Goal: Task Accomplishment & Management: Use online tool/utility

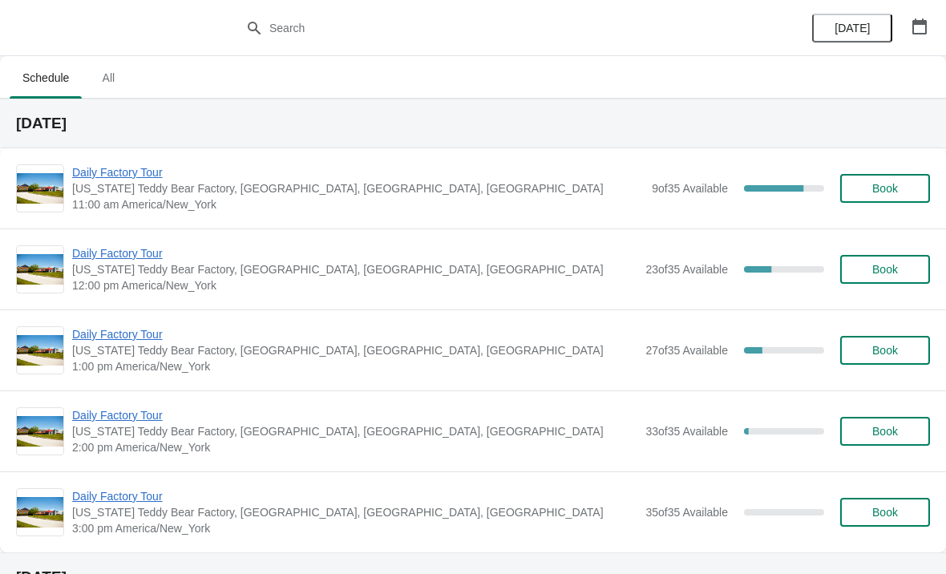
click at [147, 177] on span "Daily Factory Tour" at bounding box center [358, 172] width 572 height 16
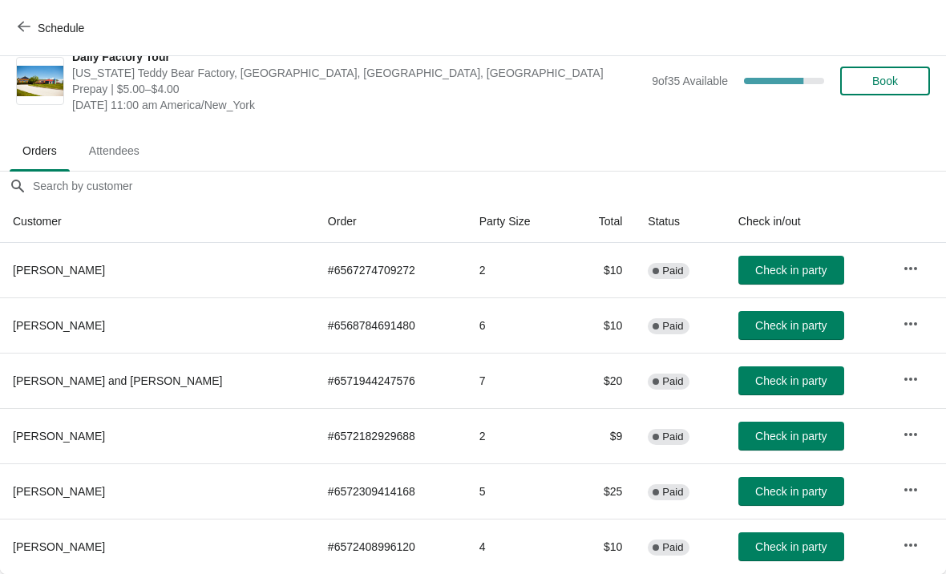
scroll to position [23, 0]
click at [739, 393] on button "Check in party" at bounding box center [792, 380] width 106 height 29
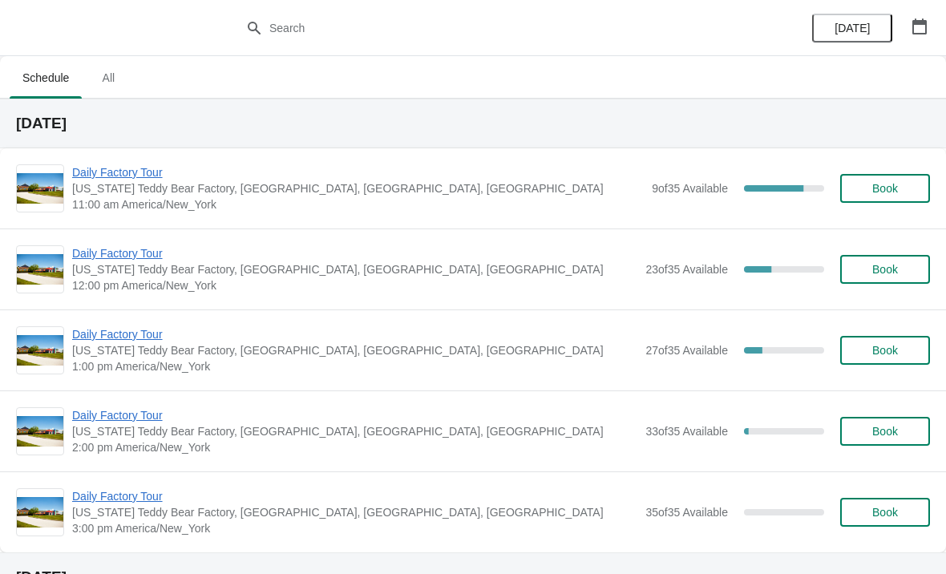
click at [129, 172] on span "Daily Factory Tour" at bounding box center [358, 172] width 572 height 16
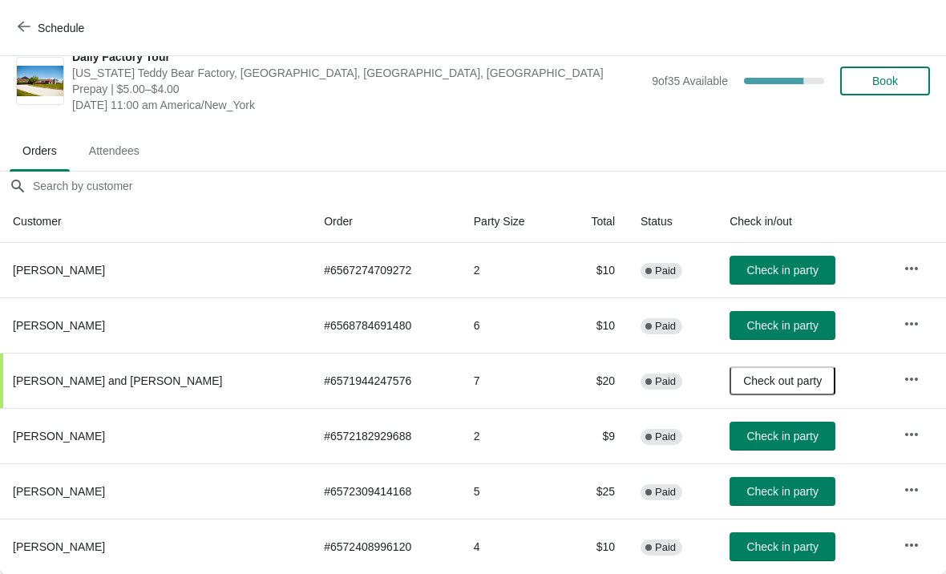
scroll to position [23, 0]
click at [777, 538] on button "Check in party" at bounding box center [783, 546] width 106 height 29
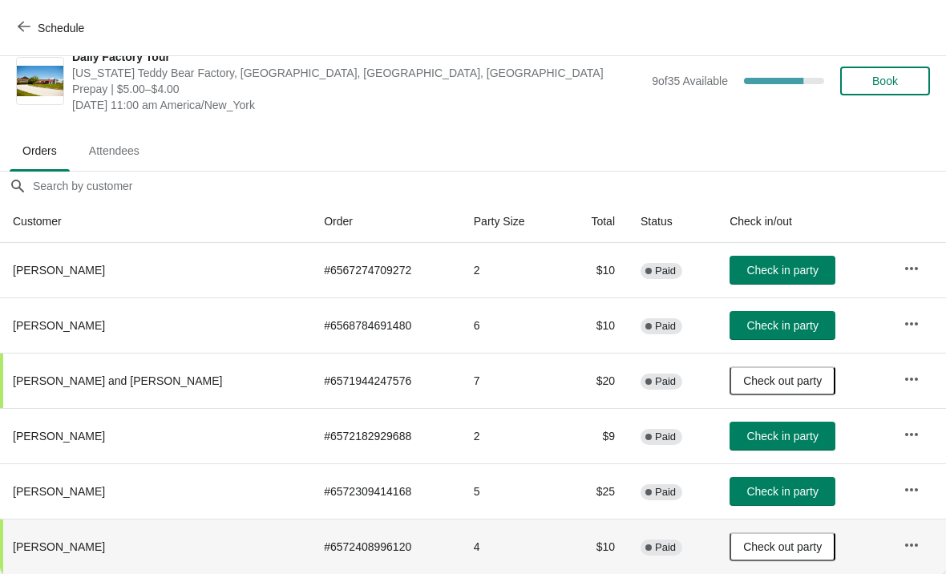
click at [775, 493] on span "Check in party" at bounding box center [782, 491] width 71 height 13
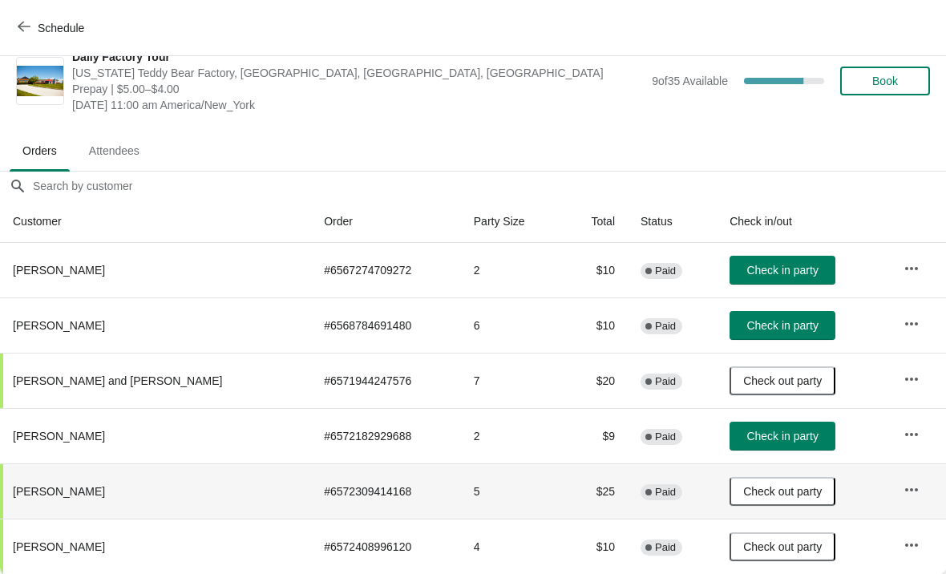
click at [25, 34] on span "button" at bounding box center [24, 27] width 13 height 15
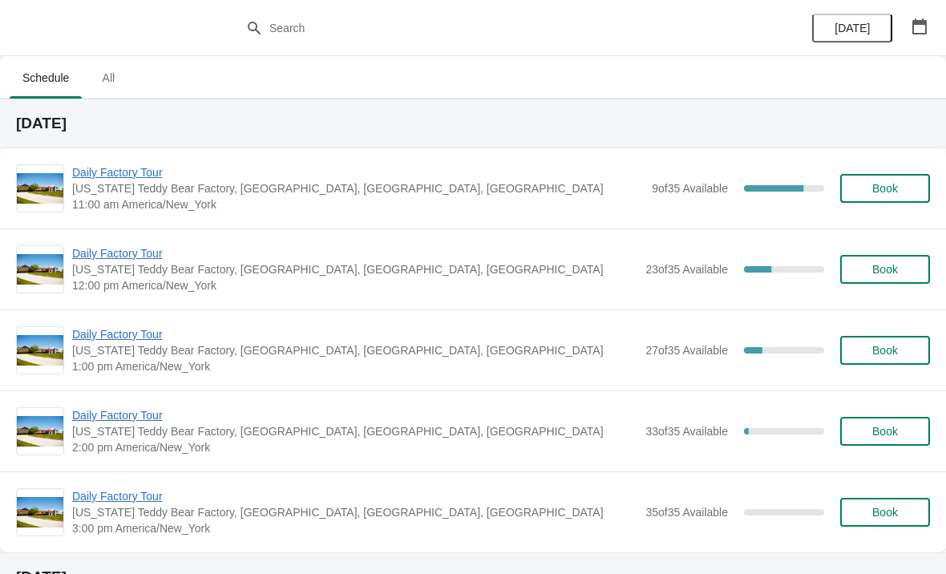
click at [136, 261] on span "Daily Factory Tour" at bounding box center [354, 253] width 565 height 16
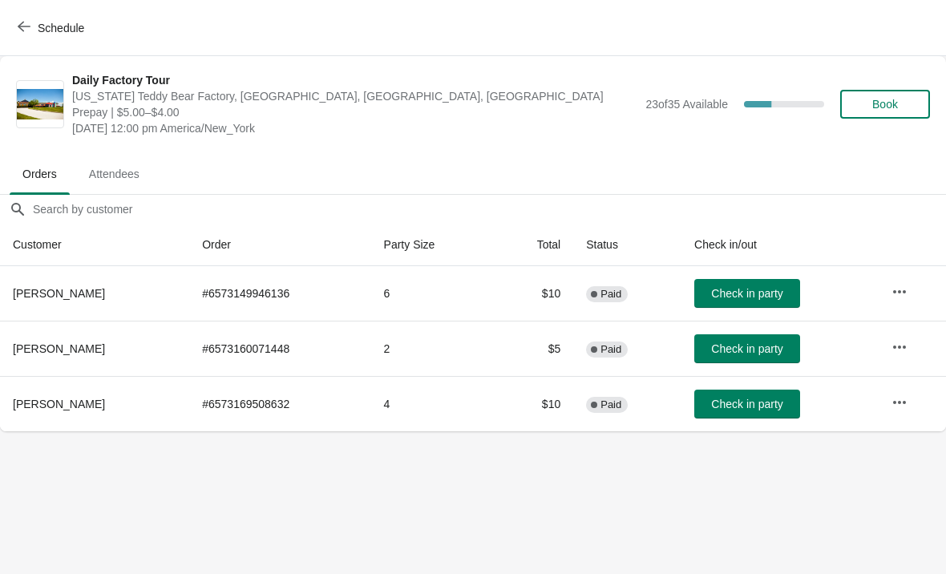
click at [760, 410] on span "Check in party" at bounding box center [746, 404] width 71 height 13
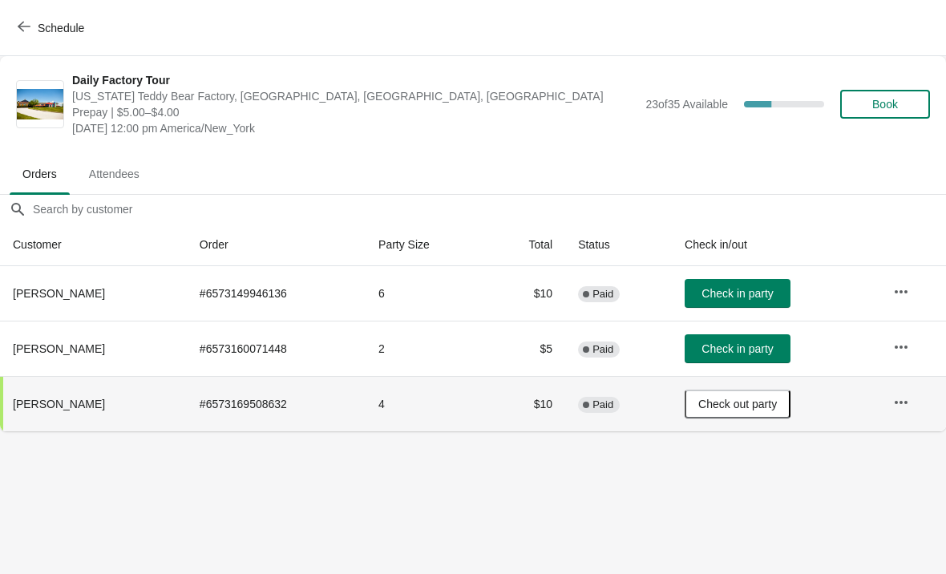
click at [18, 42] on button "Schedule" at bounding box center [52, 28] width 89 height 29
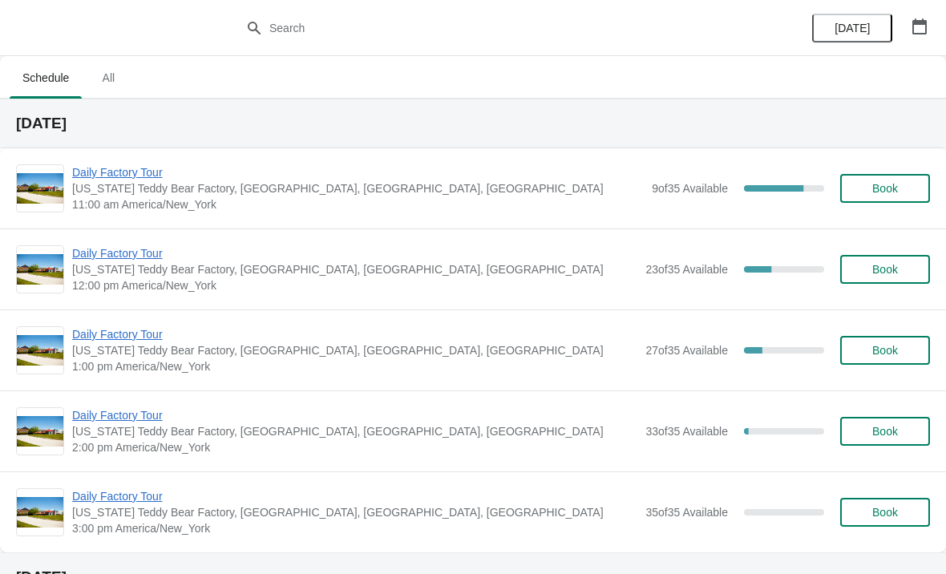
click at [141, 173] on span "Daily Factory Tour" at bounding box center [358, 172] width 572 height 16
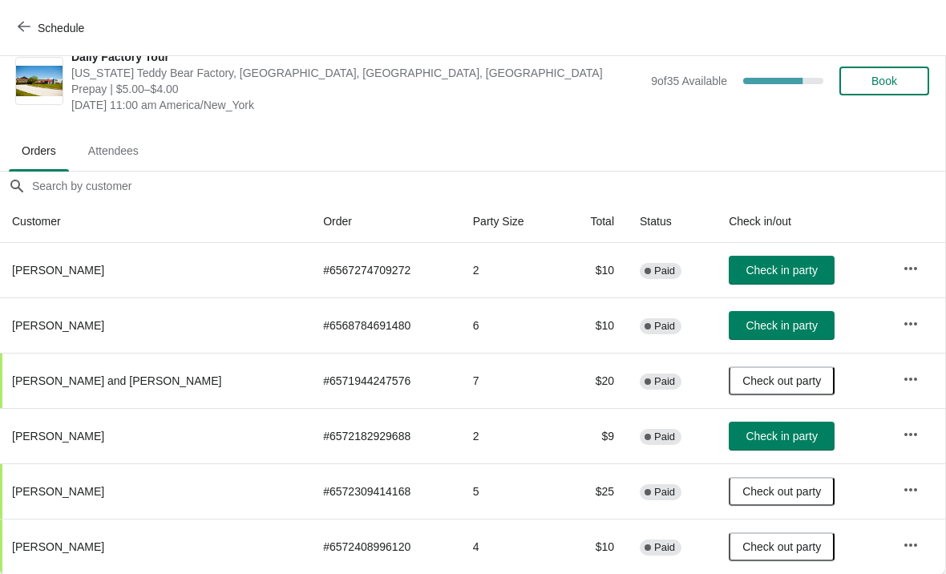
scroll to position [23, 1]
click at [781, 435] on span "Check in party" at bounding box center [781, 436] width 71 height 13
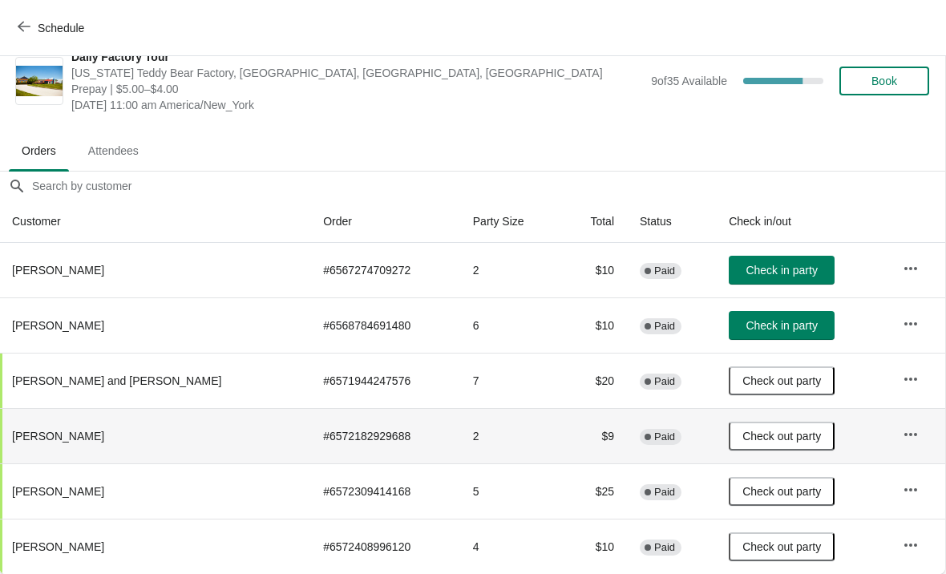
click at [907, 431] on icon "button" at bounding box center [911, 435] width 16 height 16
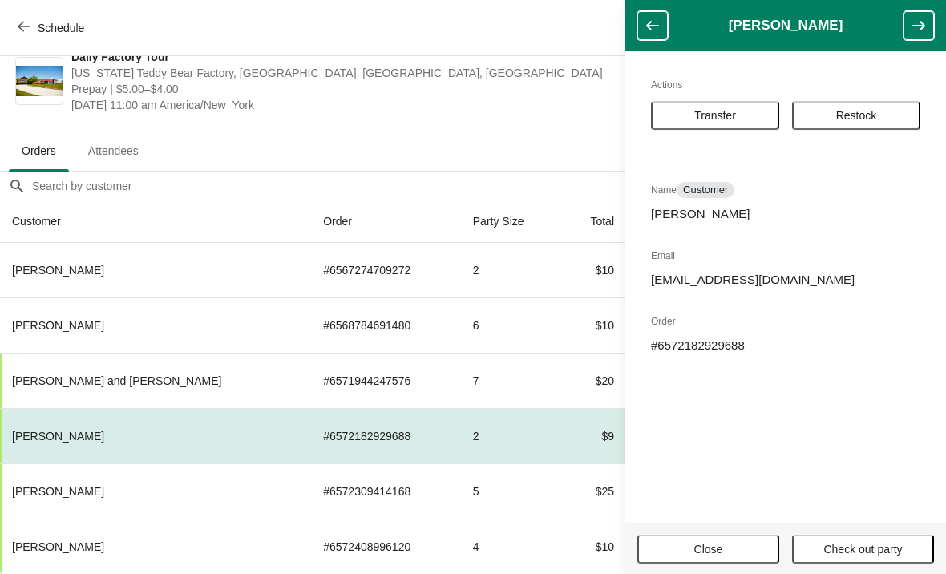
click at [736, 116] on span "Transfer" at bounding box center [715, 115] width 42 height 13
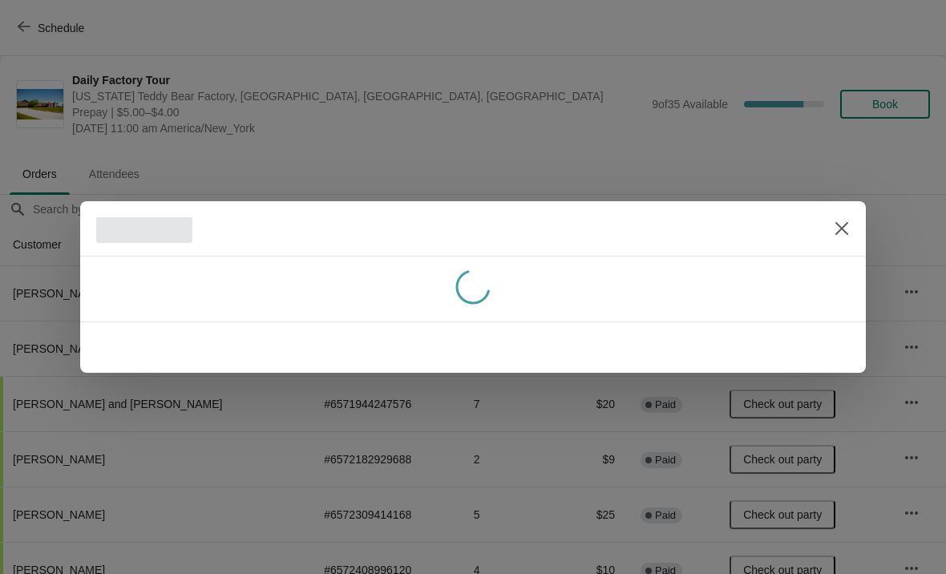
scroll to position [23, 0]
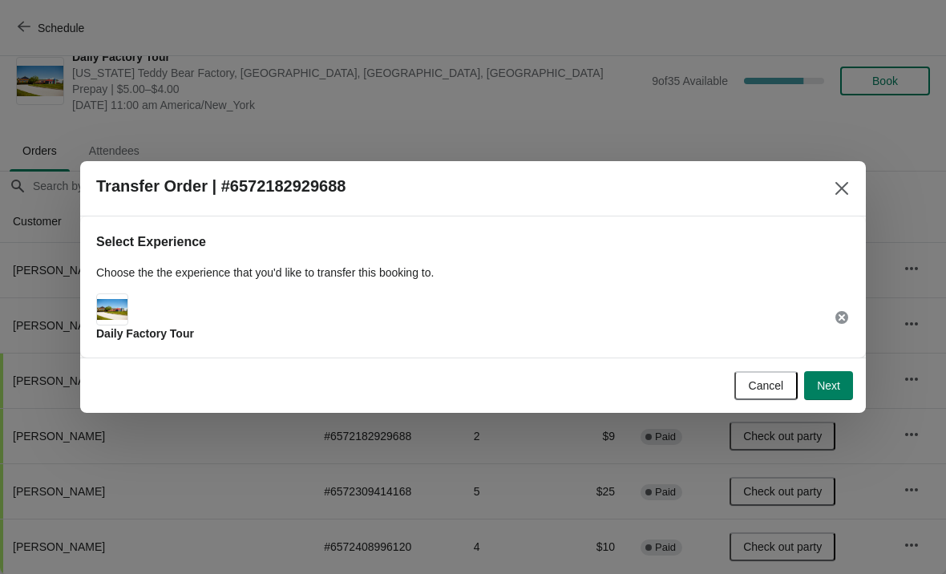
click at [820, 391] on span "Next" at bounding box center [828, 385] width 23 height 13
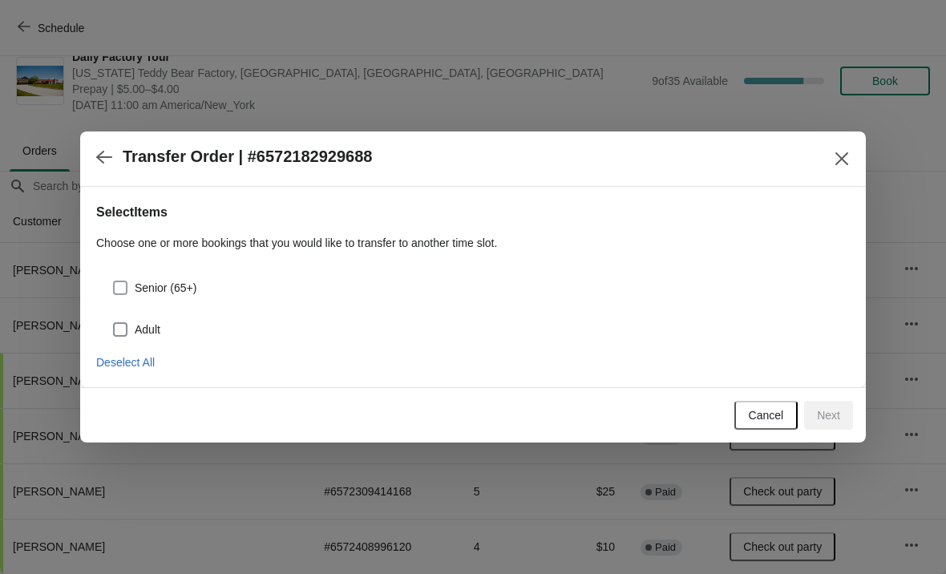
click at [126, 281] on span at bounding box center [120, 288] width 14 height 14
click at [114, 281] on input "Senior (65+)" at bounding box center [113, 281] width 1 height 1
checkbox input "true"
select select "Senior (65+)"
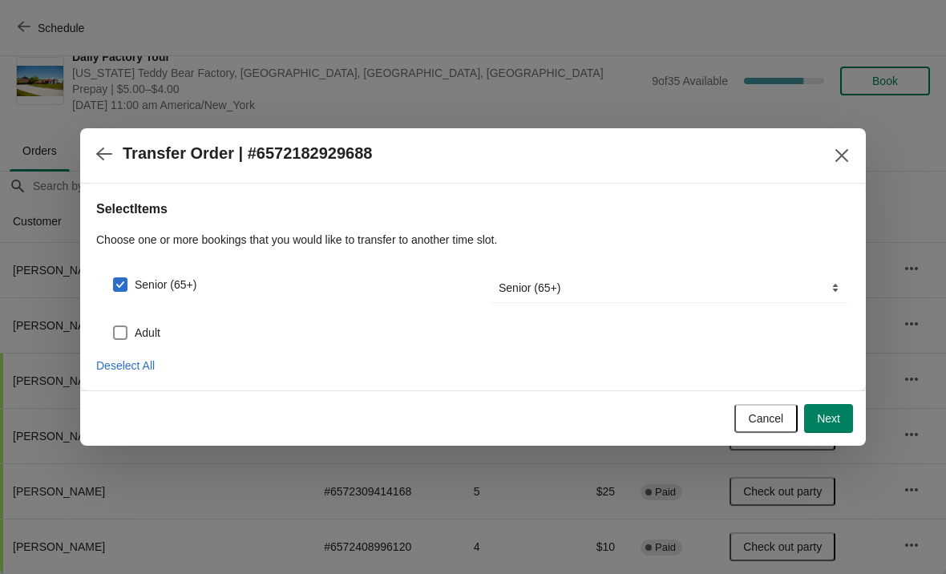
click at [132, 330] on label "Adult" at bounding box center [136, 333] width 48 height 22
click at [114, 326] on input "Adult" at bounding box center [113, 326] width 1 height 1
checkbox input "true"
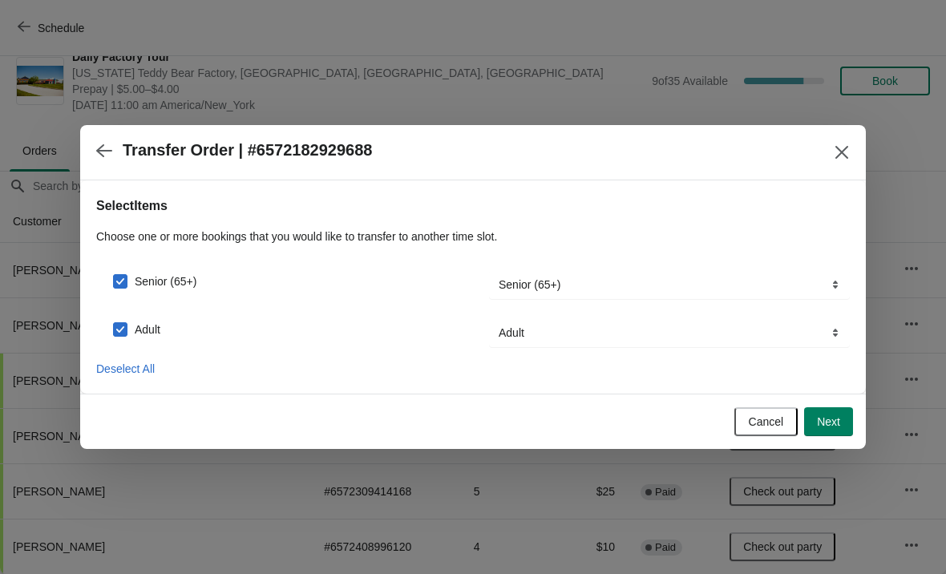
click at [837, 429] on button "Next" at bounding box center [828, 421] width 49 height 29
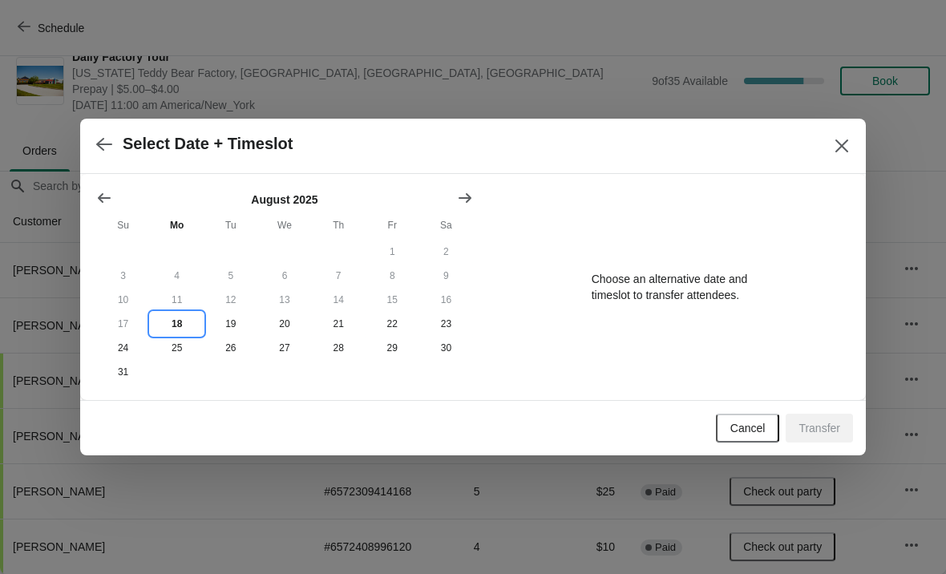
click at [183, 324] on button "18" at bounding box center [177, 324] width 54 height 24
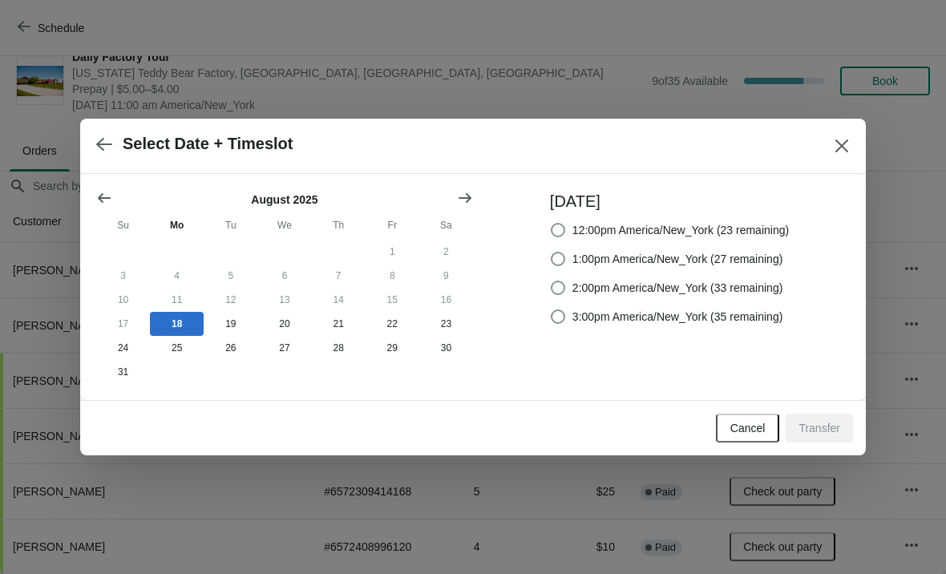
click at [557, 229] on label "12:00pm America/New_York (23 remaining)" at bounding box center [669, 230] width 239 height 22
click at [552, 224] on input "12:00pm America/New_York (23 remaining)" at bounding box center [551, 223] width 1 height 1
radio input "true"
click at [833, 438] on button "Transfer" at bounding box center [819, 428] width 67 height 29
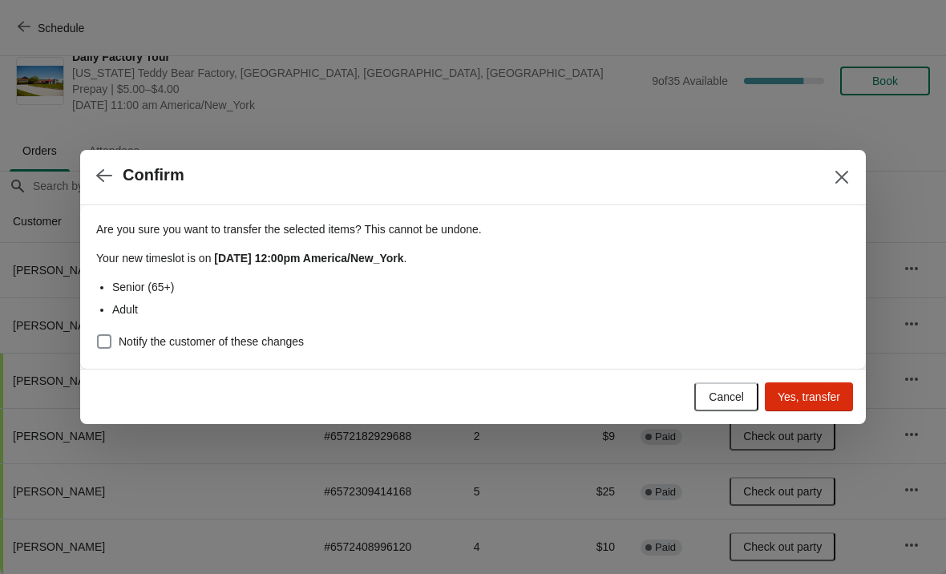
click at [810, 394] on span "Yes, transfer" at bounding box center [809, 397] width 63 height 13
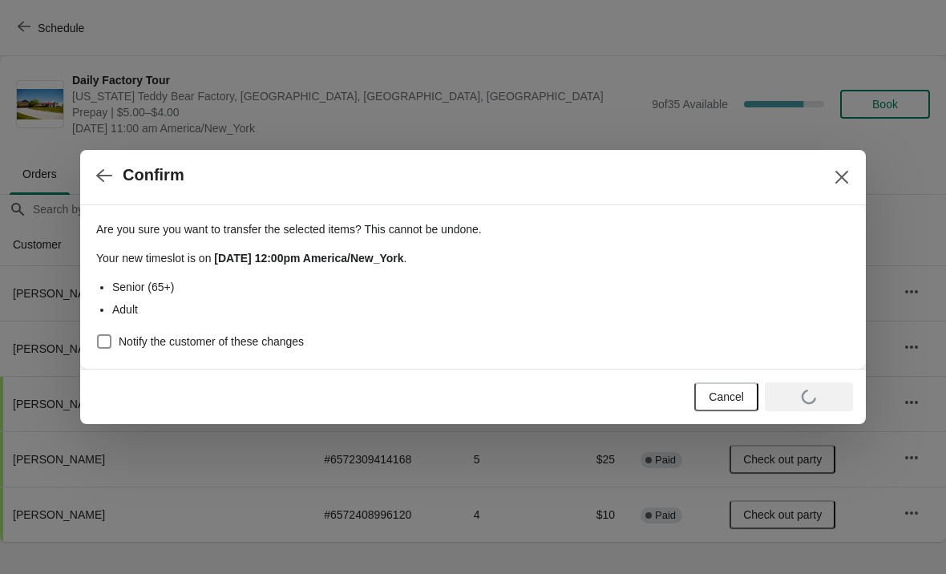
scroll to position [0, 0]
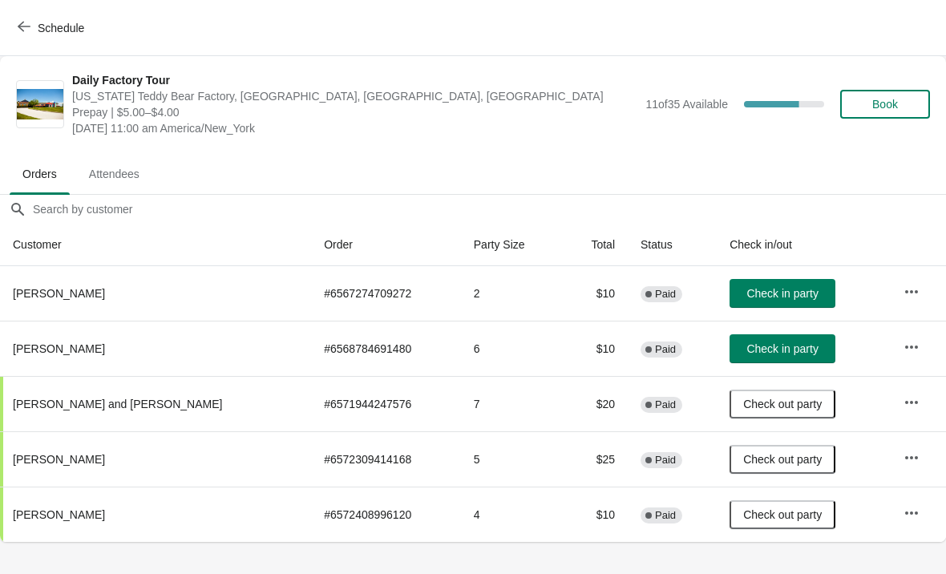
click at [18, 36] on button "Schedule" at bounding box center [52, 28] width 89 height 29
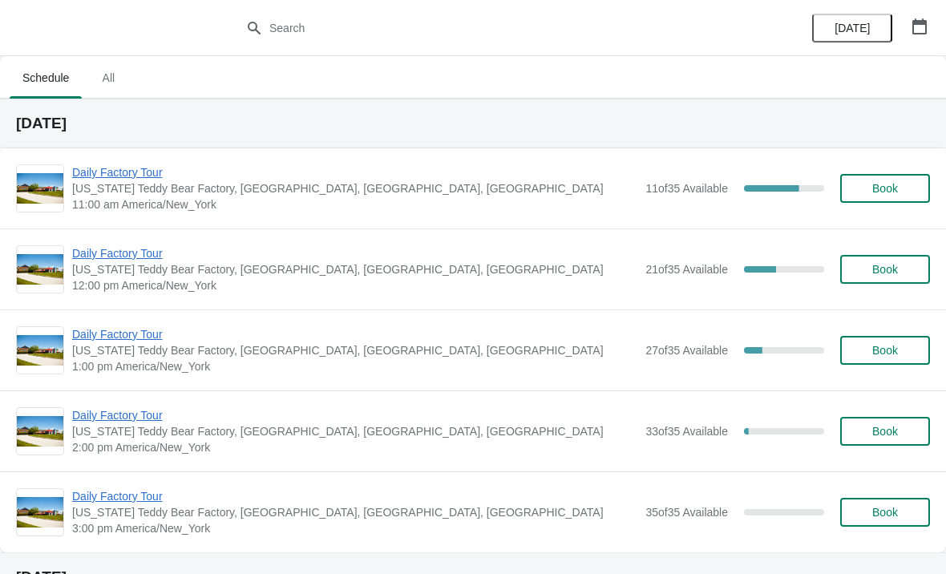
click at [148, 254] on span "Daily Factory Tour" at bounding box center [354, 253] width 565 height 16
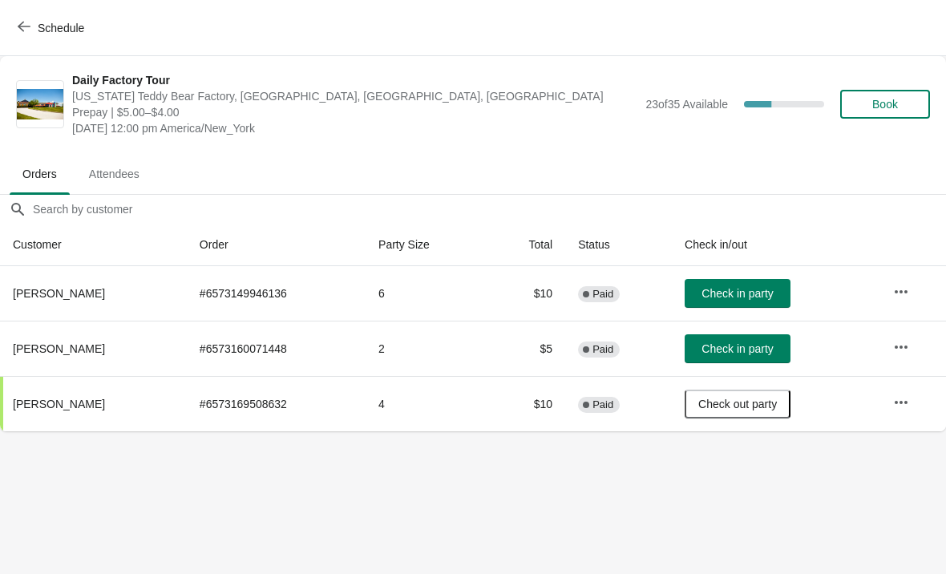
click at [21, 17] on button "Schedule" at bounding box center [52, 28] width 89 height 29
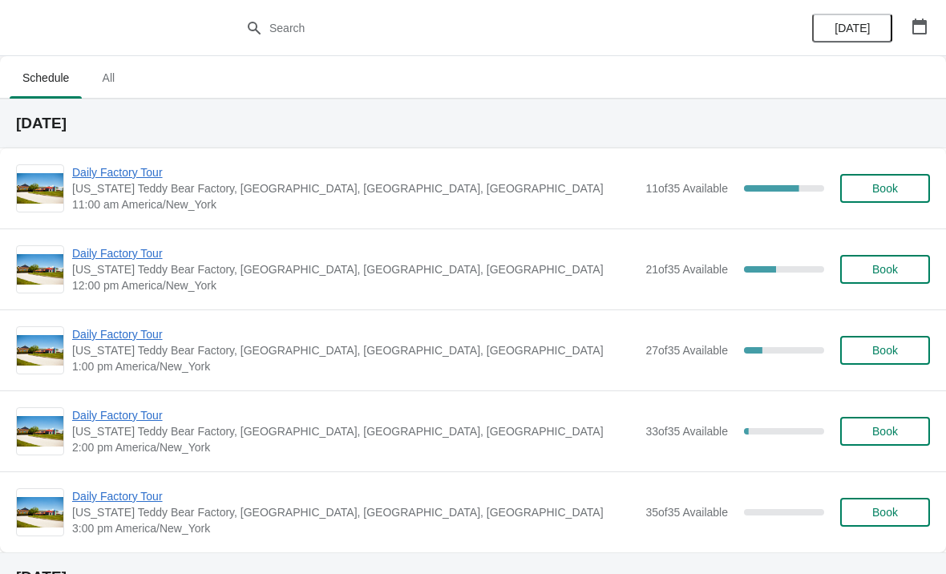
click at [157, 176] on span "Daily Factory Tour" at bounding box center [354, 172] width 565 height 16
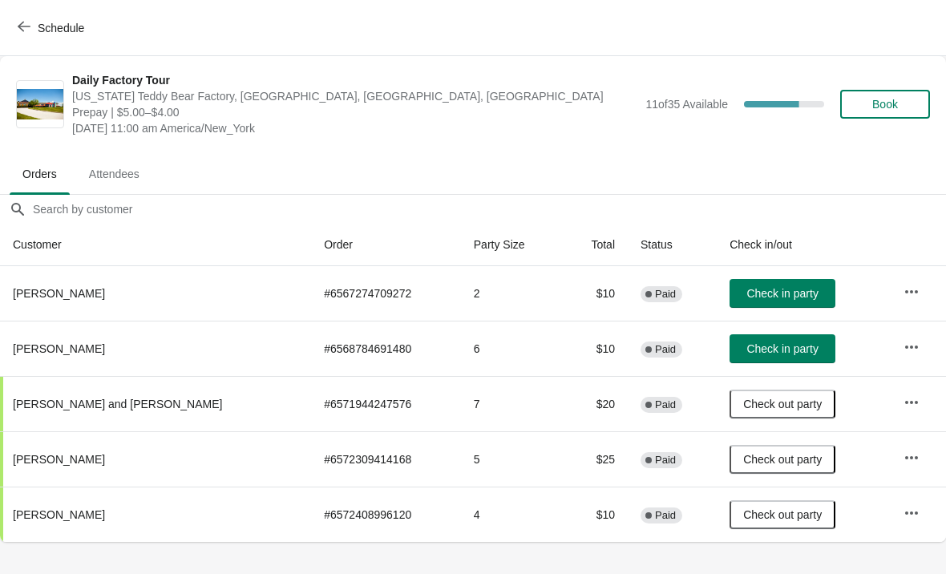
click at [30, 22] on icon "button" at bounding box center [24, 26] width 13 height 13
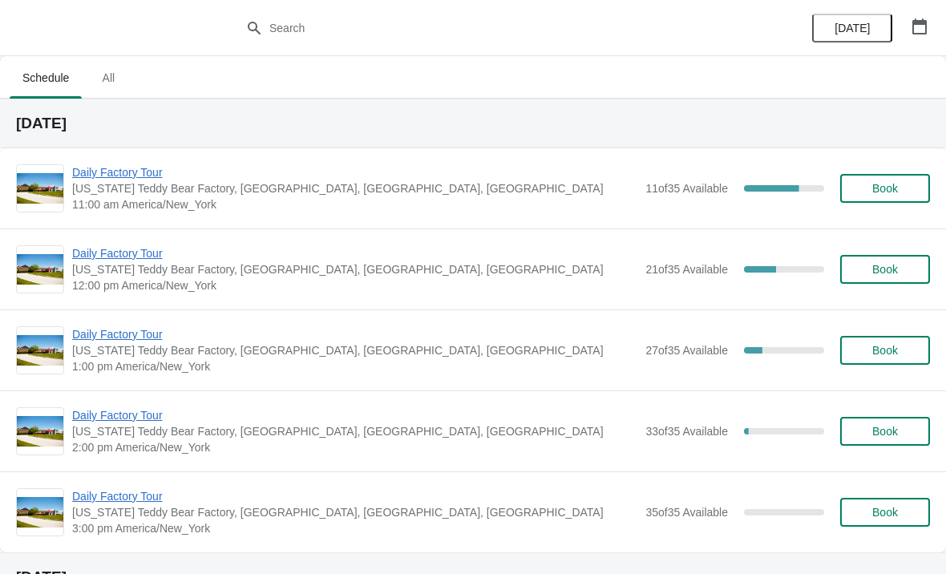
click at [142, 258] on span "Daily Factory Tour" at bounding box center [354, 253] width 565 height 16
click at [148, 280] on span "12:00 pm America/New_York" at bounding box center [354, 285] width 565 height 16
click at [166, 256] on span "Daily Factory Tour" at bounding box center [354, 253] width 565 height 16
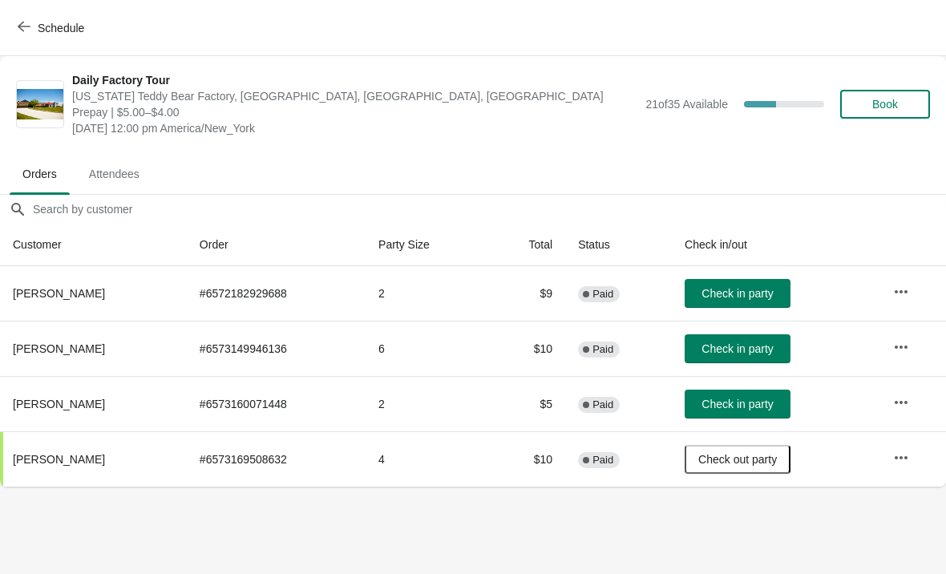
click at [713, 297] on span "Check in party" at bounding box center [737, 293] width 71 height 13
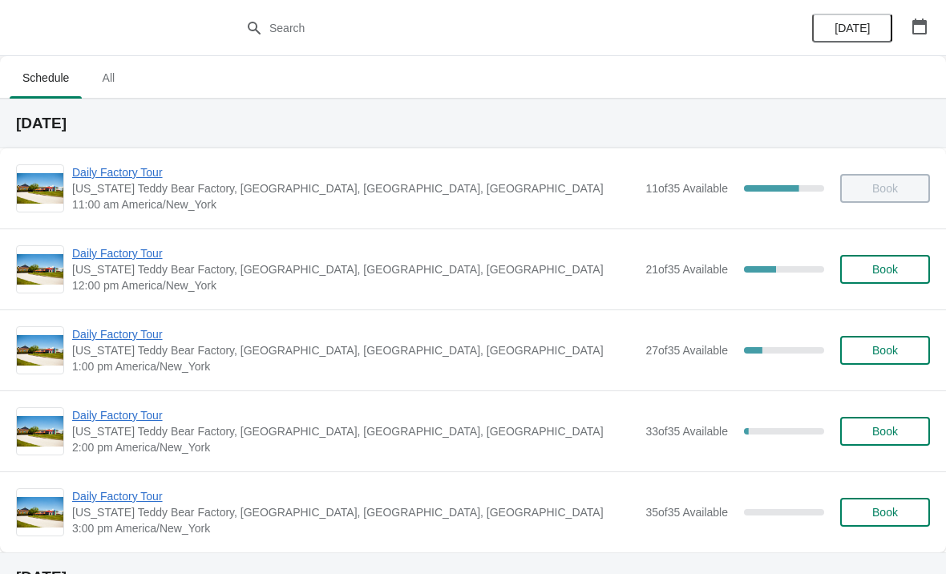
click at [149, 257] on span "Daily Factory Tour" at bounding box center [354, 253] width 565 height 16
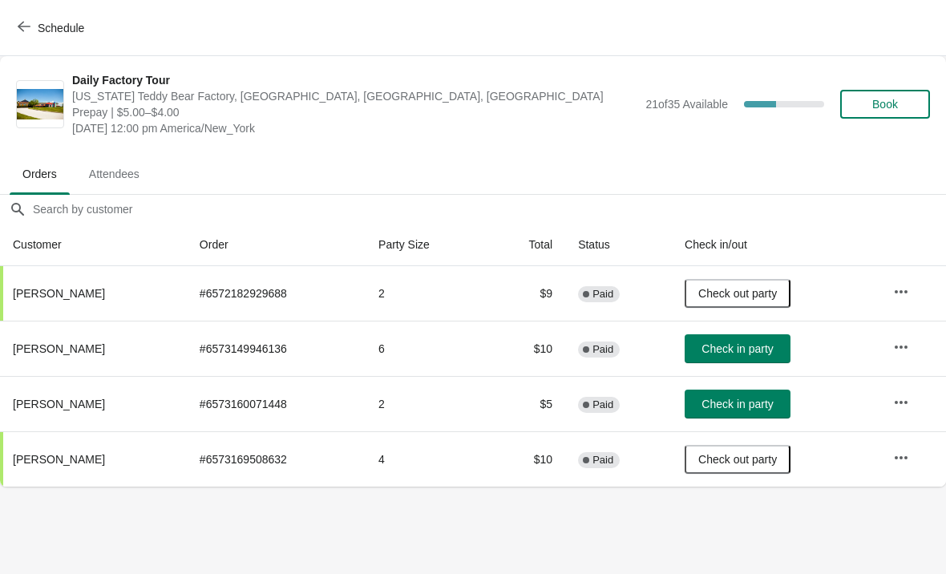
click at [123, 188] on button "Attendees" at bounding box center [114, 174] width 83 height 42
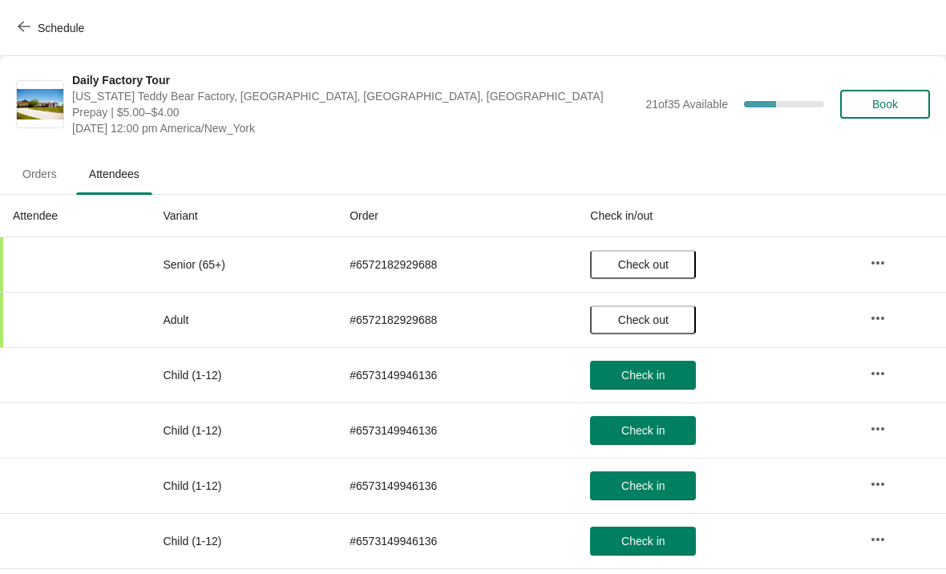
click at [47, 164] on span "Orders" at bounding box center [40, 174] width 60 height 29
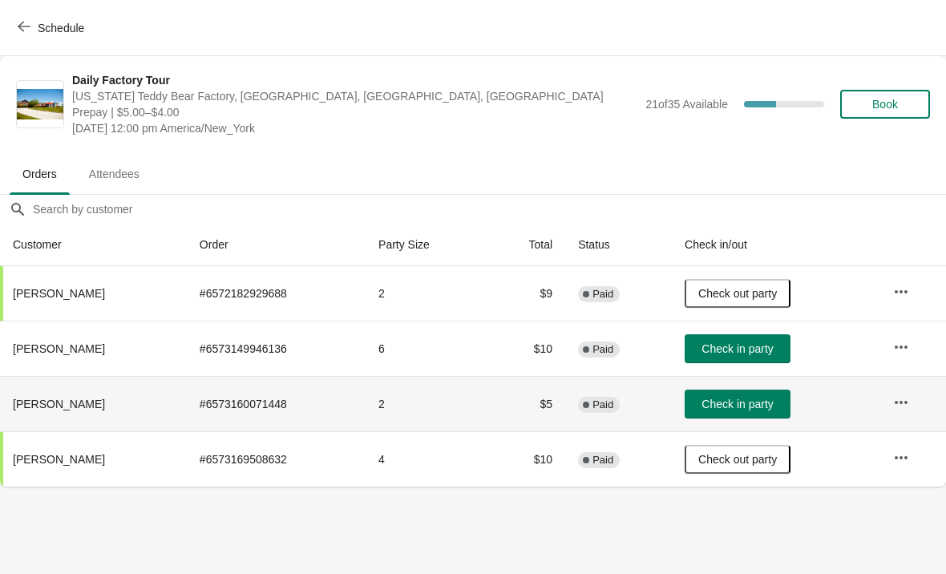
click at [909, 389] on button "button" at bounding box center [901, 402] width 29 height 29
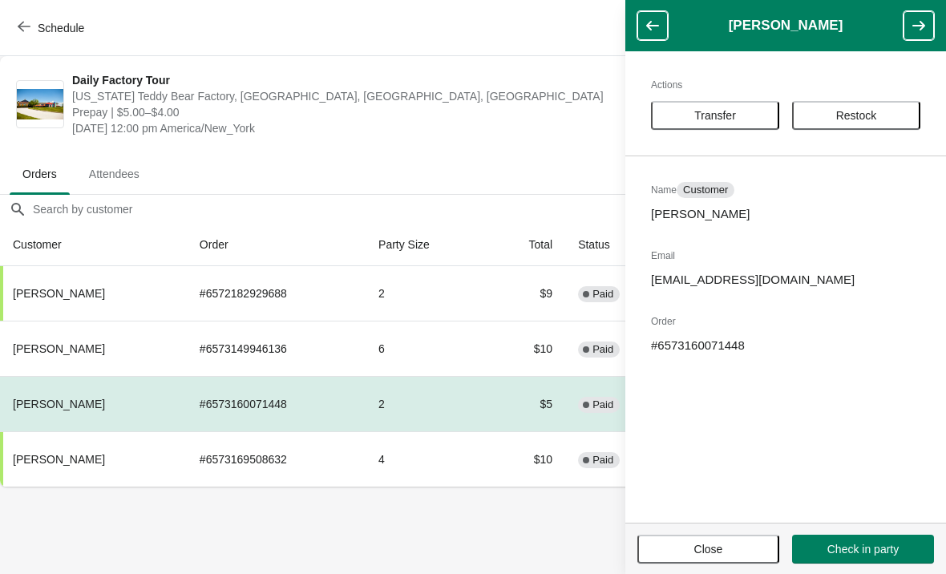
click at [860, 111] on span "Restock" at bounding box center [856, 115] width 41 height 13
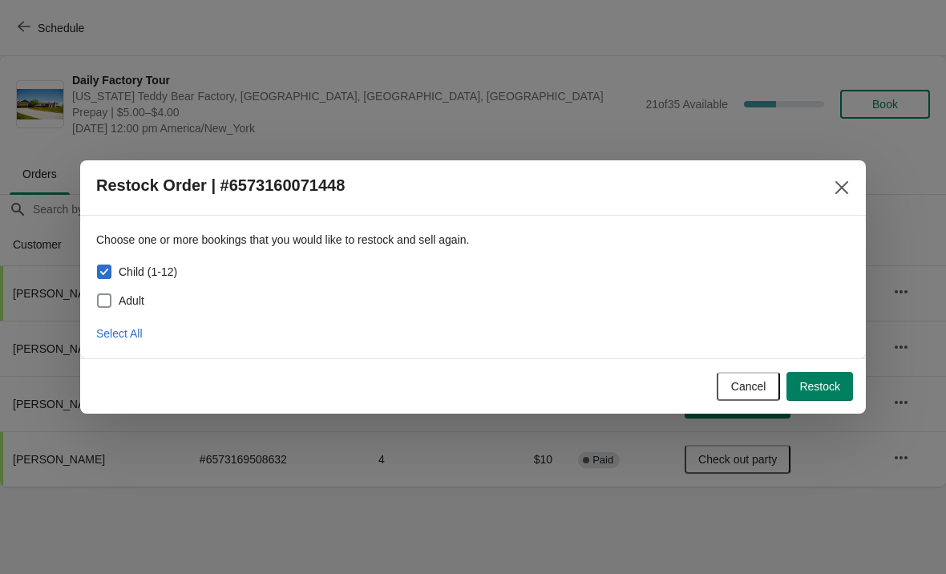
click at [109, 302] on span at bounding box center [104, 300] width 14 height 14
click at [98, 294] on input "Adult" at bounding box center [97, 293] width 1 height 1
checkbox input "true"
click at [839, 387] on span "Restock" at bounding box center [819, 386] width 41 height 13
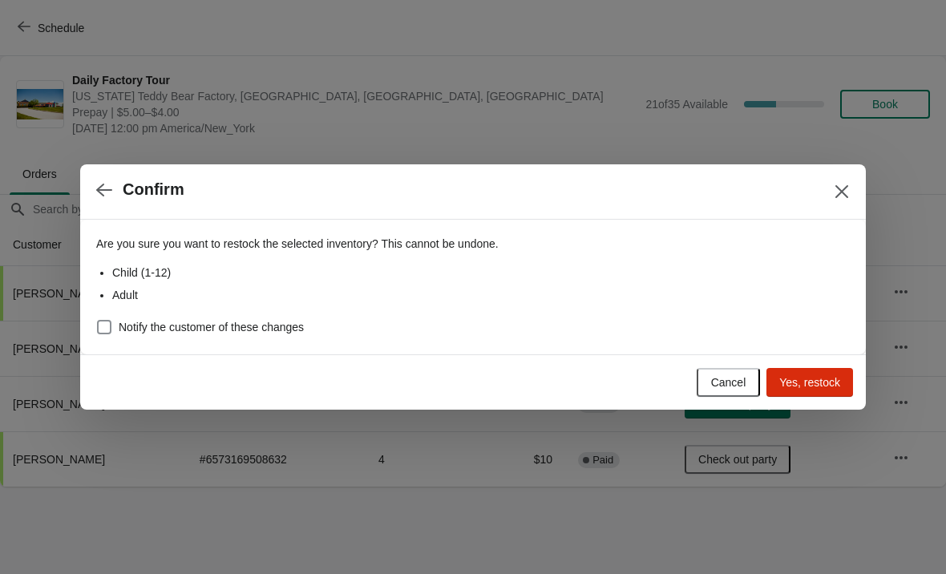
click at [832, 384] on span "Yes, restock" at bounding box center [809, 382] width 61 height 13
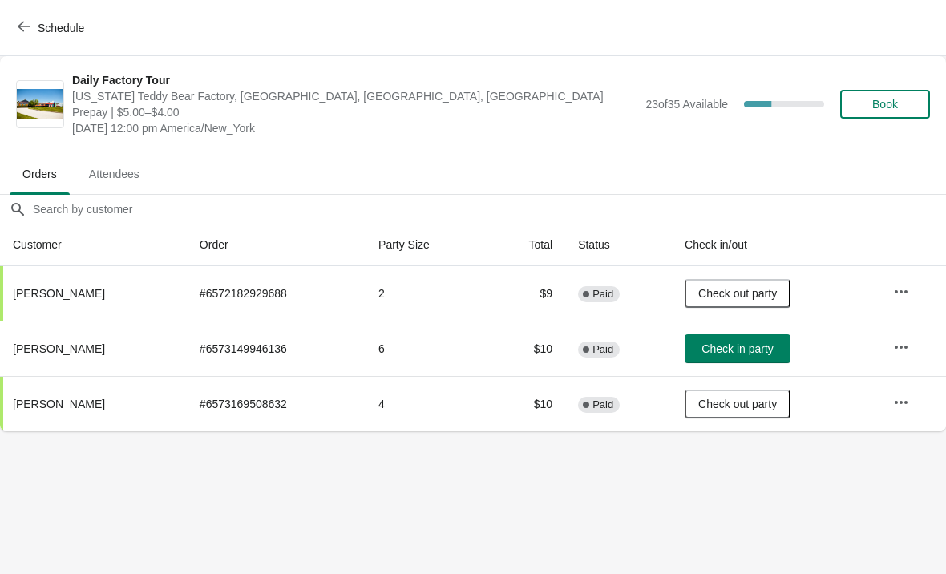
click at [19, 26] on icon "button" at bounding box center [24, 27] width 13 height 10
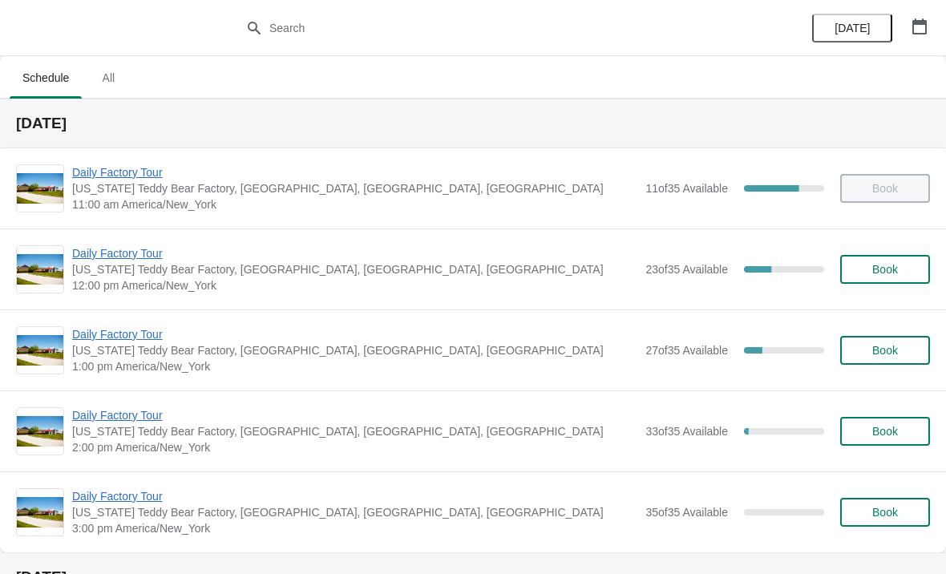
click at [113, 246] on span "Daily Factory Tour" at bounding box center [354, 253] width 565 height 16
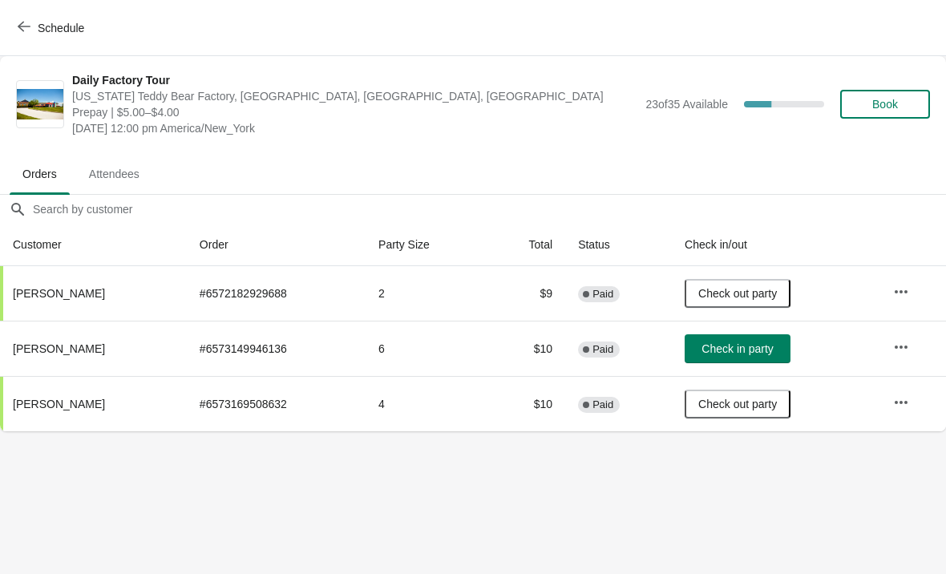
click at [24, 24] on icon "button" at bounding box center [24, 26] width 13 height 13
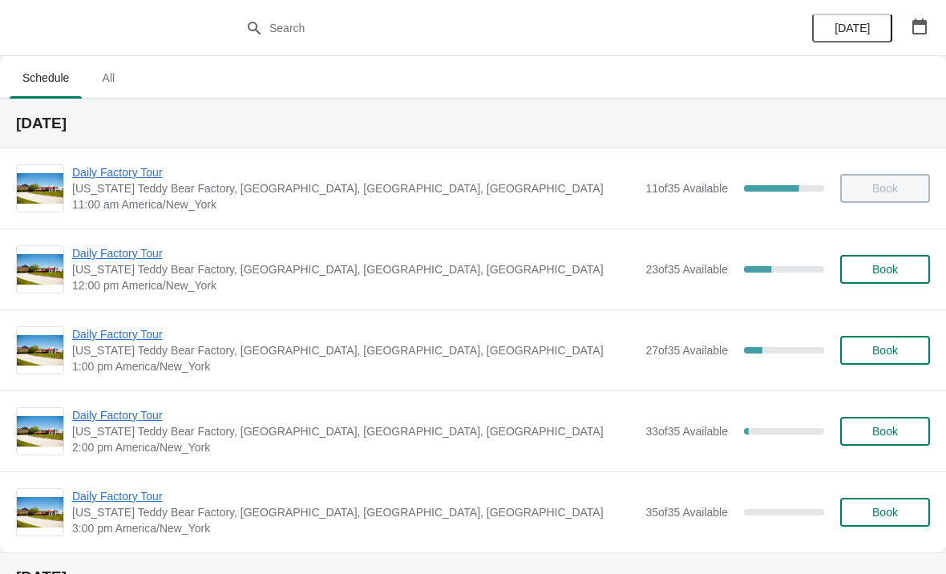
click at [101, 250] on span "Daily Factory Tour" at bounding box center [354, 253] width 565 height 16
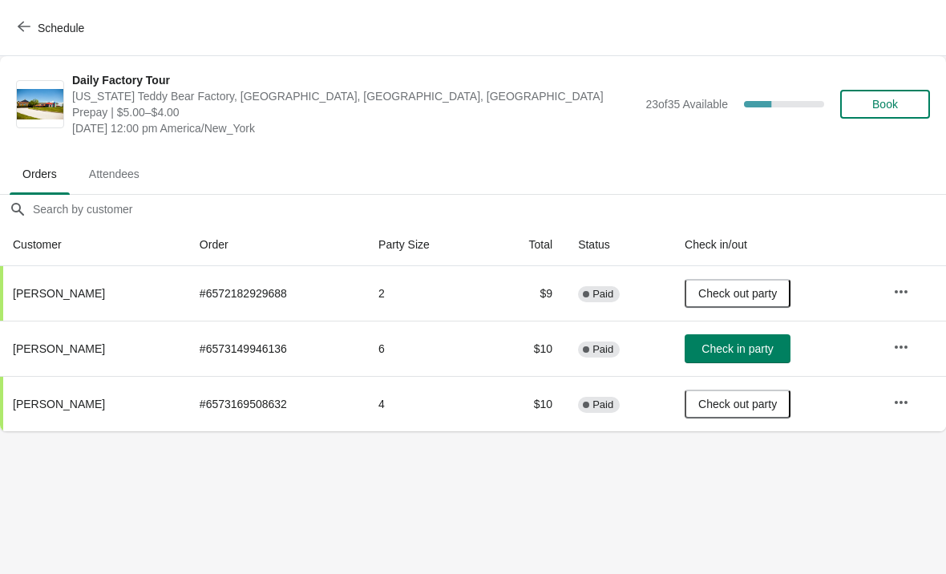
click at [20, 26] on icon "button" at bounding box center [24, 27] width 13 height 10
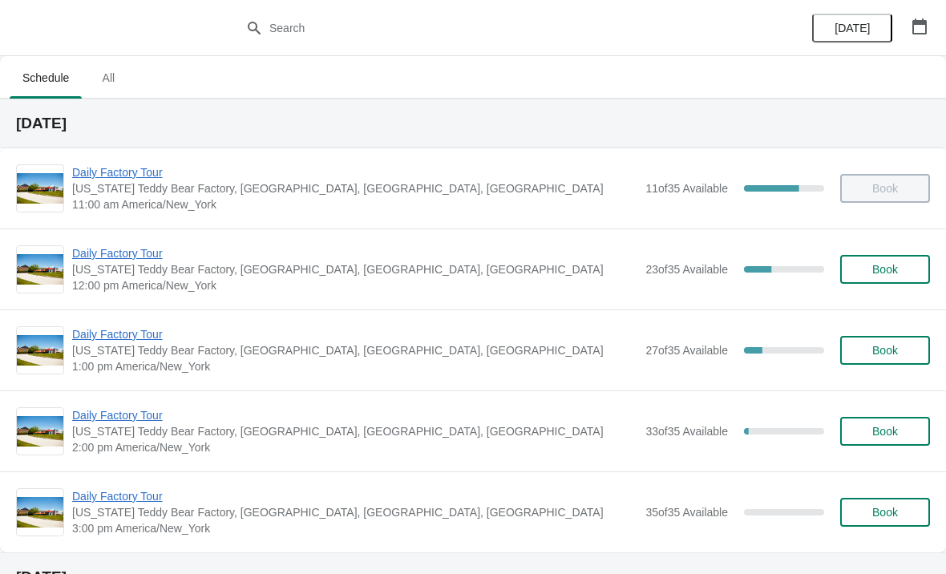
click at [132, 342] on span "Daily Factory Tour" at bounding box center [354, 334] width 565 height 16
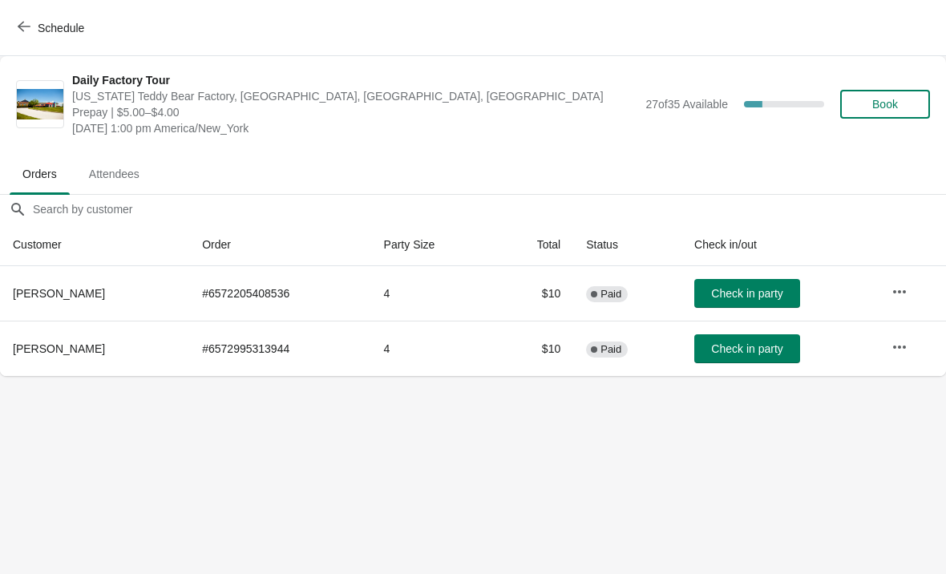
click at [14, 30] on button "Schedule" at bounding box center [52, 28] width 89 height 29
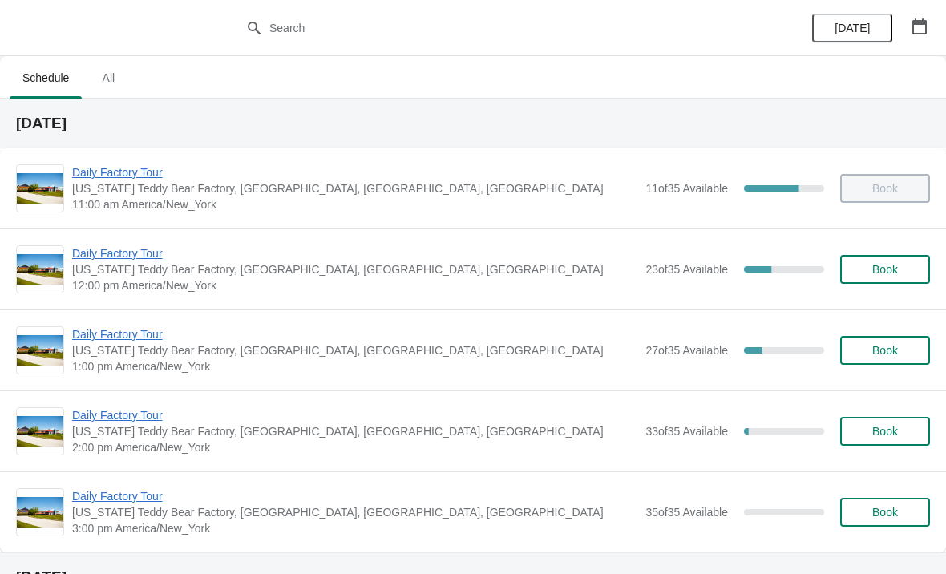
click at [128, 174] on span "Daily Factory Tour" at bounding box center [354, 172] width 565 height 16
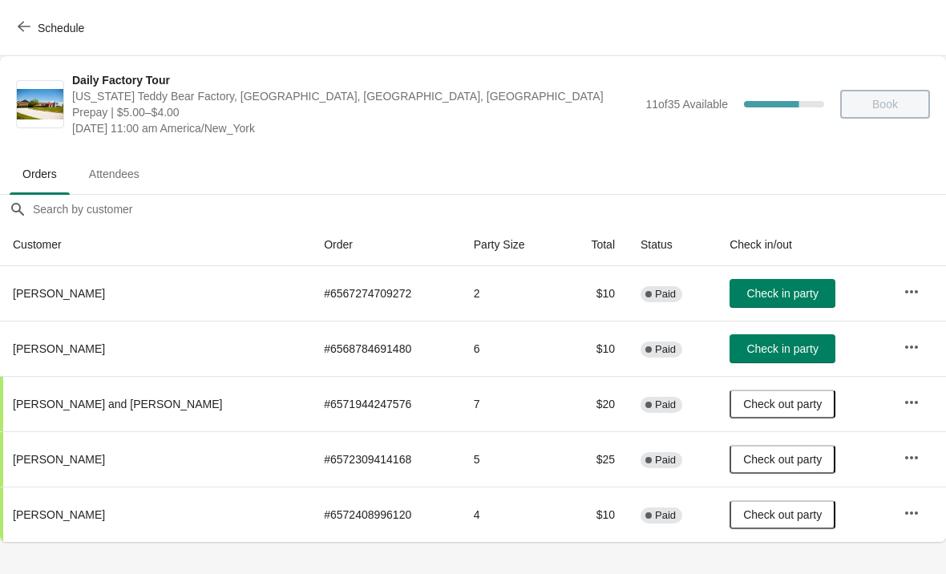
click at [28, 29] on icon "button" at bounding box center [24, 26] width 13 height 13
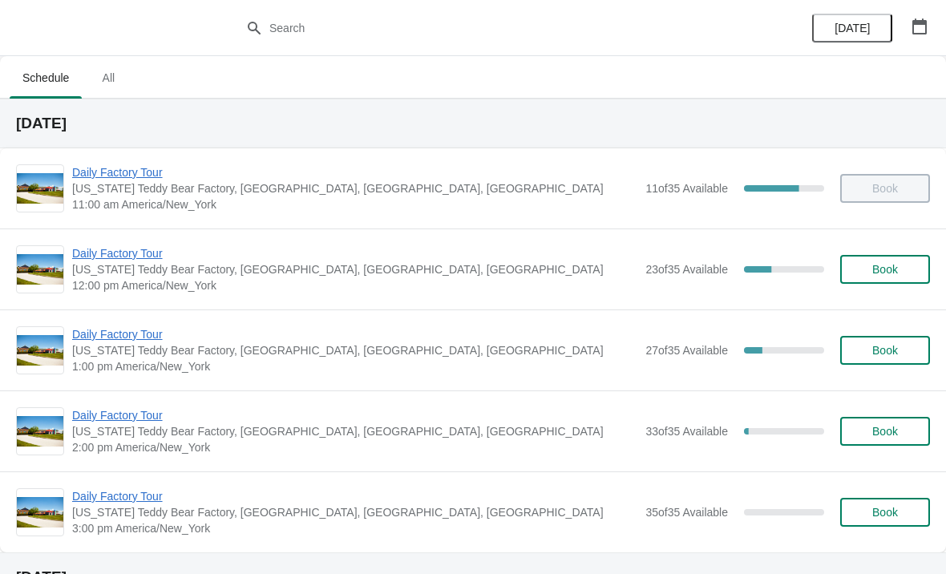
click at [152, 252] on span "Daily Factory Tour" at bounding box center [354, 253] width 565 height 16
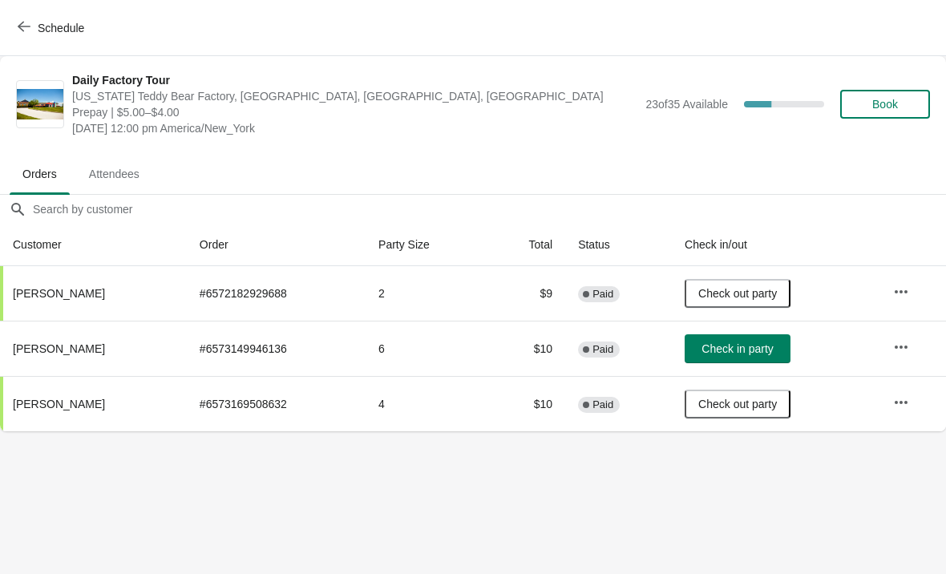
click at [34, 22] on span "Schedule" at bounding box center [52, 27] width 63 height 15
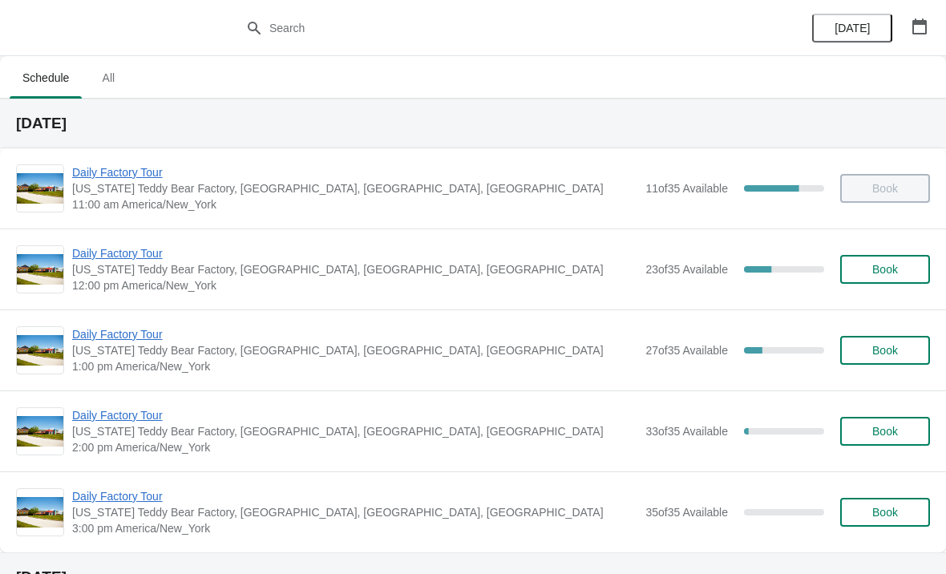
click at [146, 416] on span "Daily Factory Tour" at bounding box center [354, 415] width 565 height 16
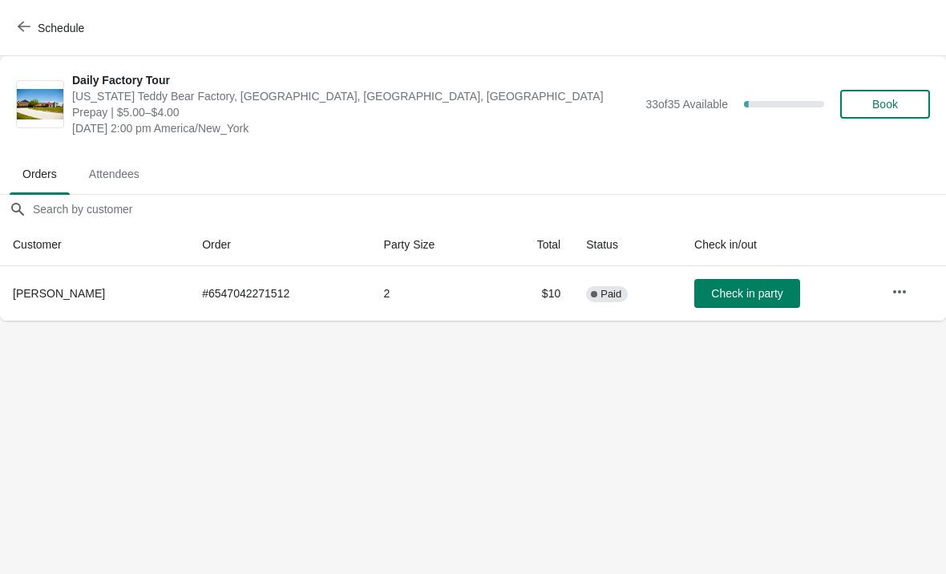
click at [26, 25] on icon "button" at bounding box center [24, 26] width 13 height 13
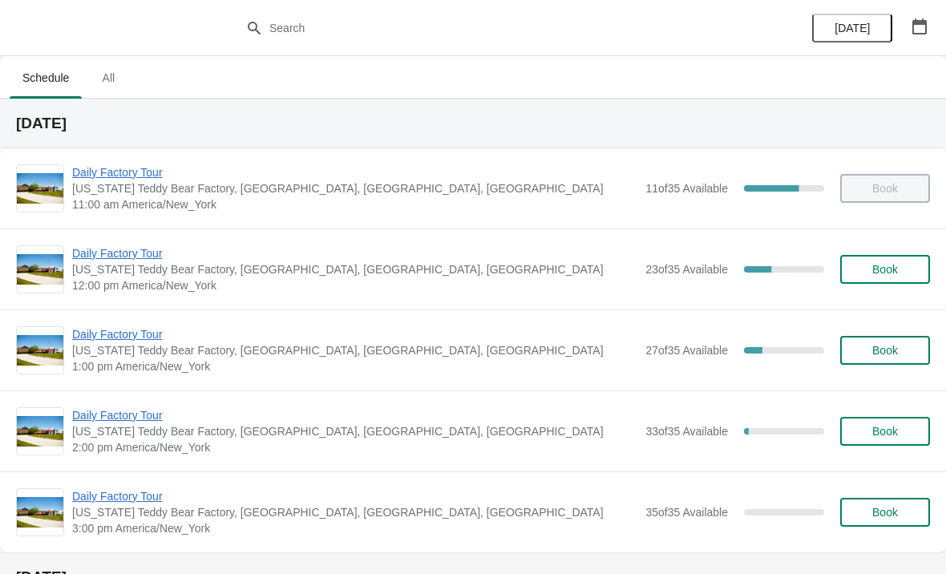
click at [146, 496] on span "Daily Factory Tour" at bounding box center [354, 496] width 565 height 16
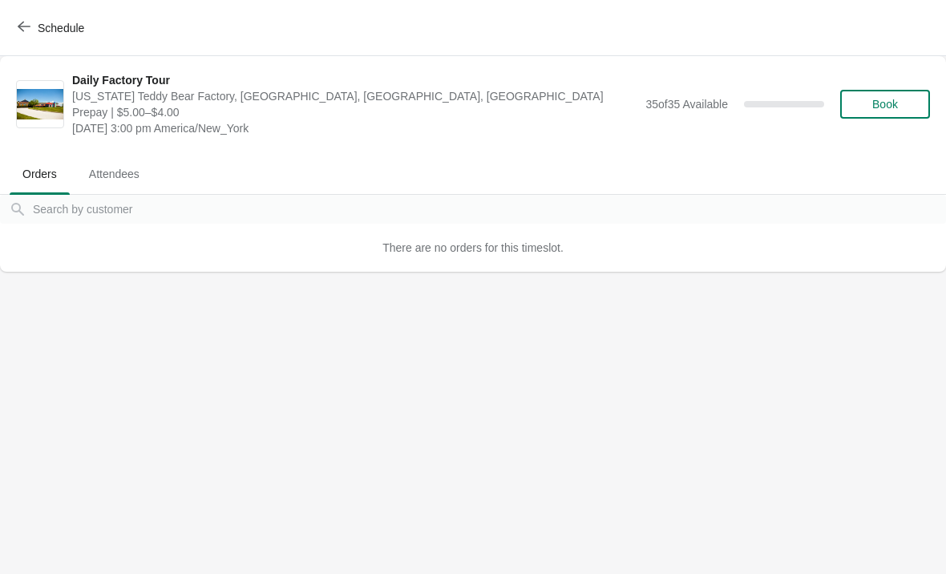
click at [32, 38] on button "Schedule" at bounding box center [52, 28] width 89 height 29
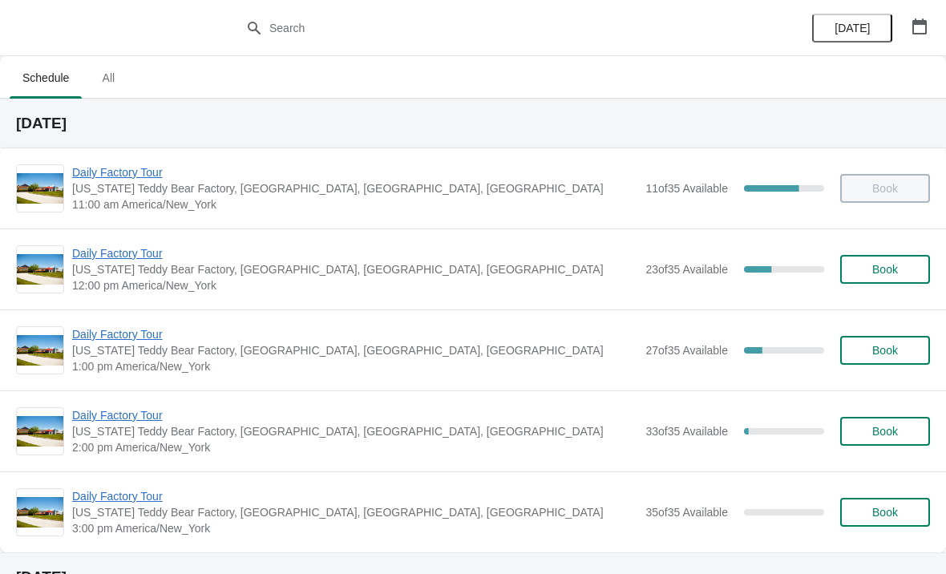
click at [147, 175] on span "Daily Factory Tour" at bounding box center [354, 172] width 565 height 16
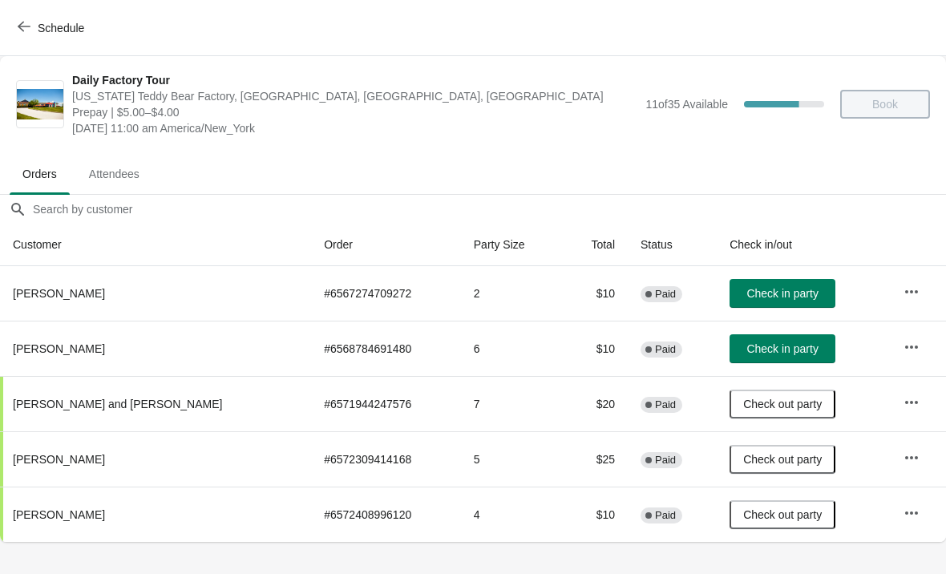
click at [32, 32] on span "Schedule" at bounding box center [52, 27] width 63 height 15
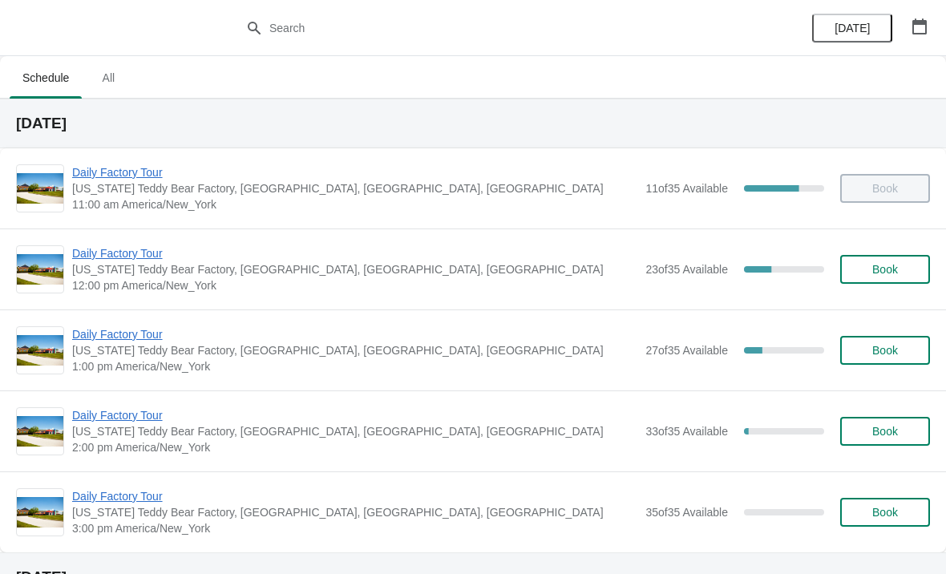
click at [143, 245] on span "Daily Factory Tour" at bounding box center [354, 253] width 565 height 16
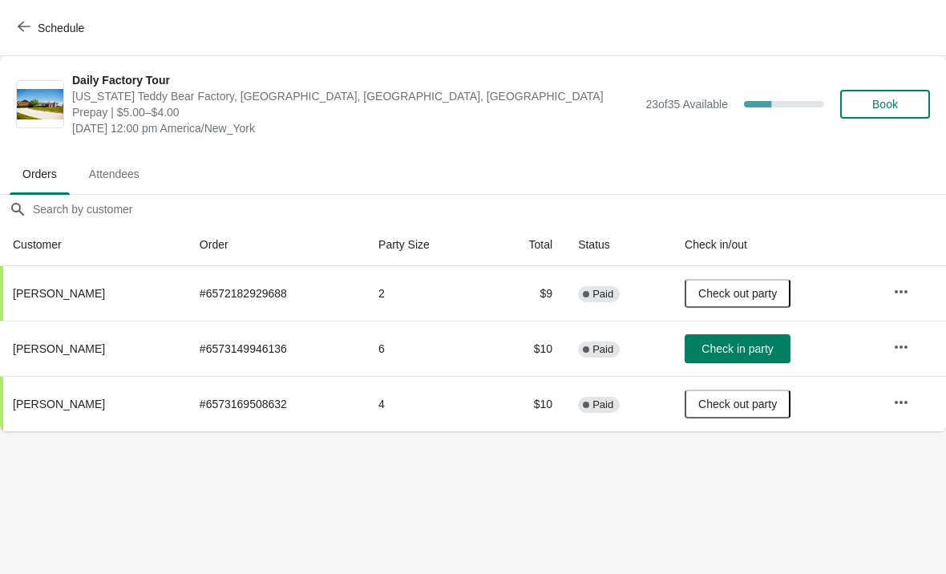
click at [51, 31] on span "Schedule" at bounding box center [61, 28] width 47 height 13
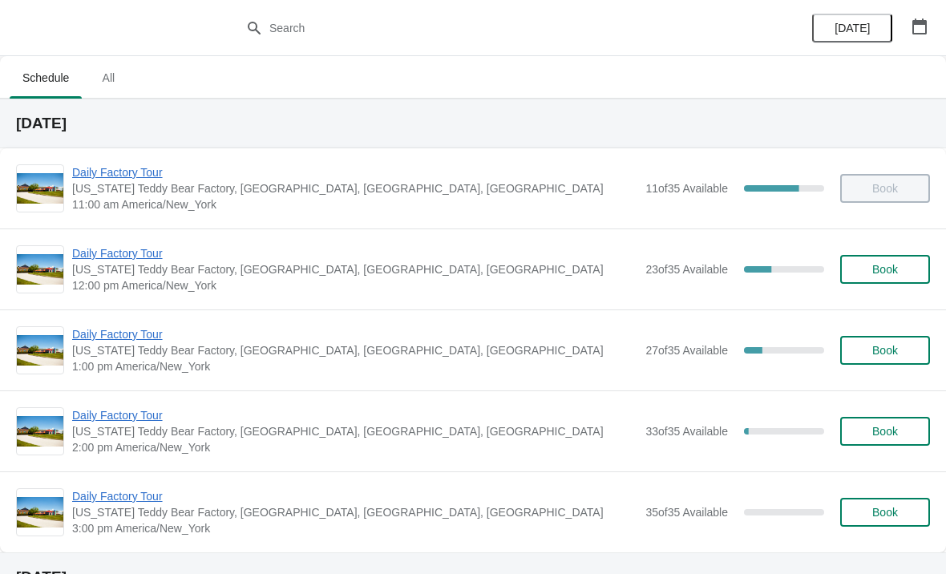
click at [139, 253] on span "Daily Factory Tour" at bounding box center [354, 253] width 565 height 16
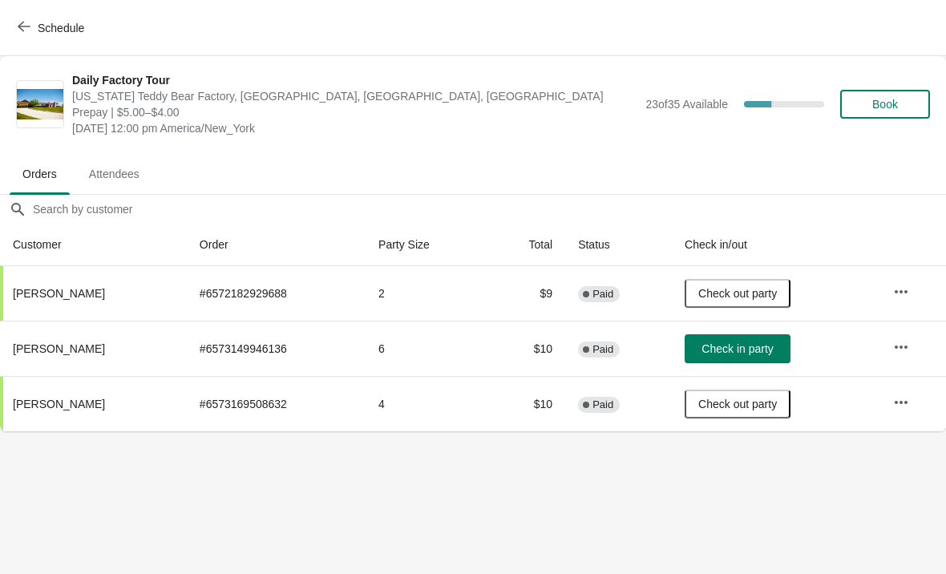
click at [30, 36] on button "Schedule" at bounding box center [52, 28] width 89 height 29
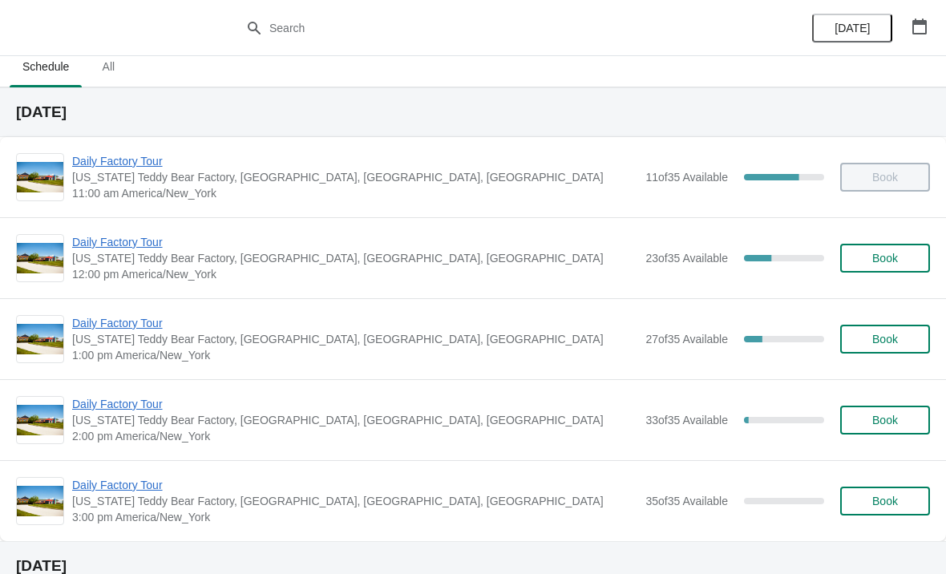
scroll to position [14, 0]
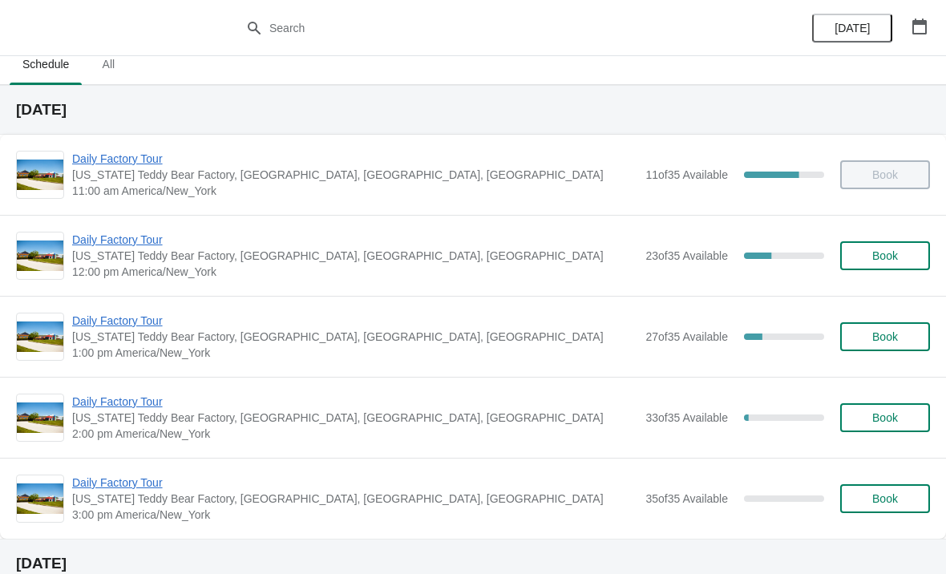
click at [101, 245] on span "Daily Factory Tour" at bounding box center [354, 240] width 565 height 16
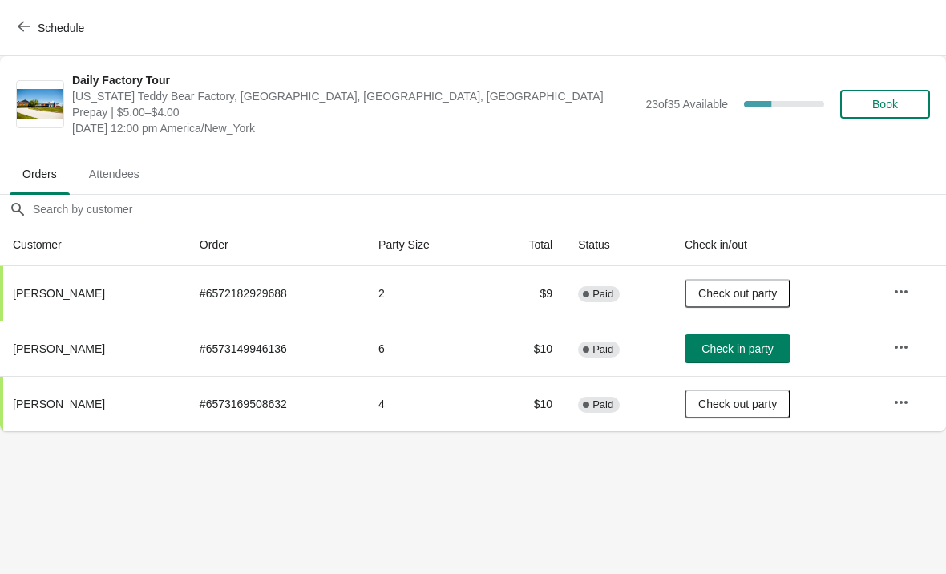
click at [772, 338] on button "Check in party" at bounding box center [738, 348] width 106 height 29
